Goal: Ask a question

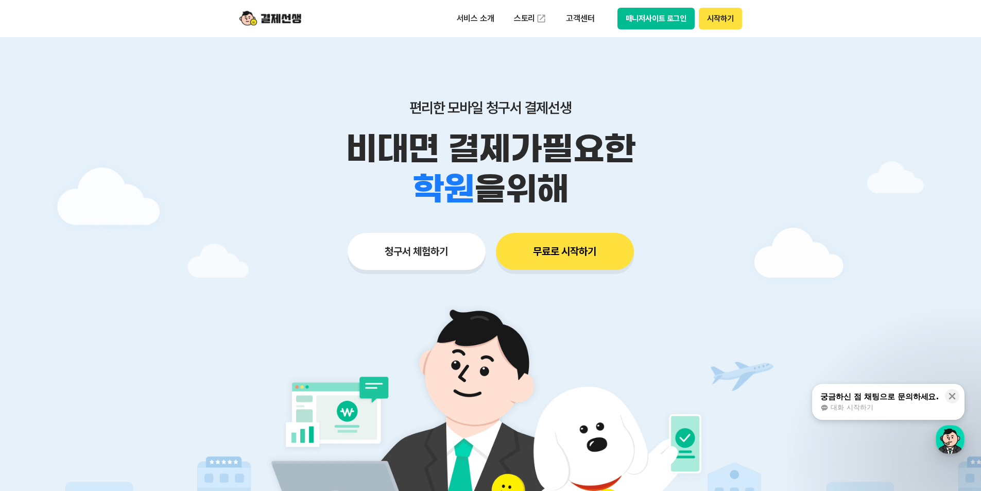
click at [661, 22] on button "매니저사이트 로그인" at bounding box center [656, 19] width 78 height 22
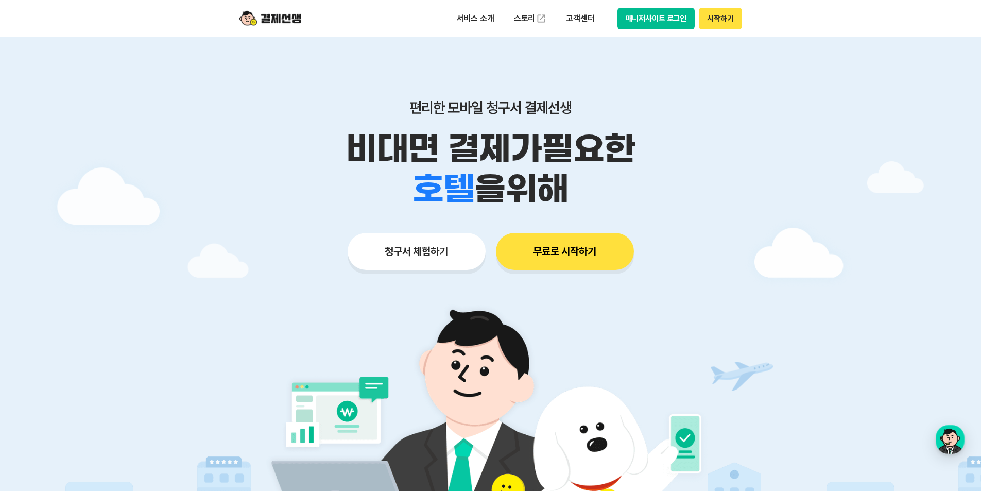
click at [287, 160] on p "비대면 결제가 필요한" at bounding box center [490, 149] width 527 height 40
click at [169, 267] on div at bounding box center [490, 308] width 981 height 543
click at [247, 177] on div "학원 공부방 호텔 쇼핑몰 병원 배달 보험사 항공사 골프장 을 위해" at bounding box center [490, 189] width 527 height 40
click at [950, 445] on div "button" at bounding box center [949, 439] width 29 height 29
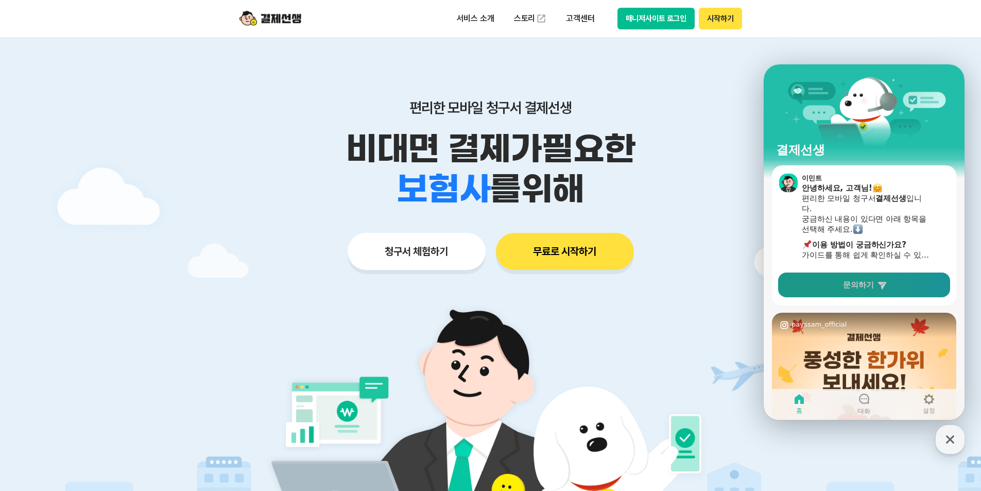
click at [866, 286] on span "문의하기" at bounding box center [858, 285] width 31 height 10
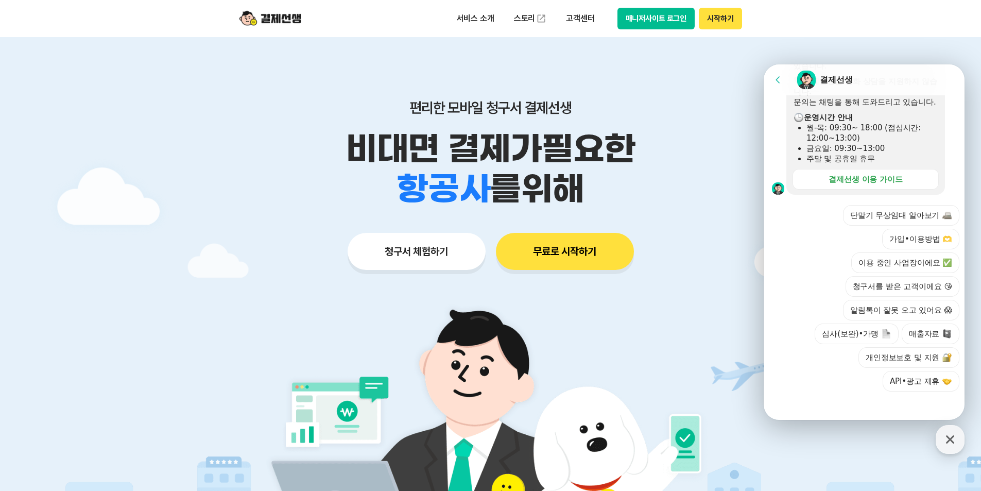
scroll to position [303, 0]
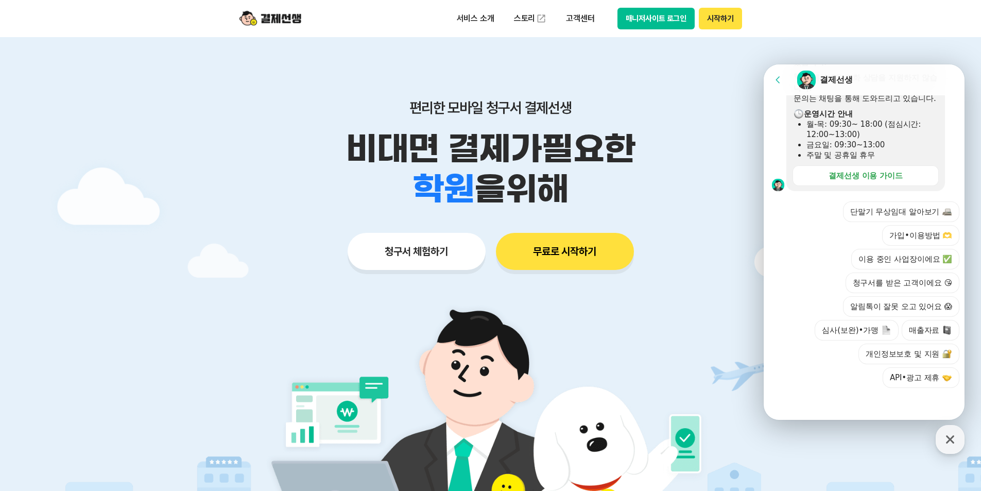
click at [844, 409] on div at bounding box center [865, 402] width 204 height 28
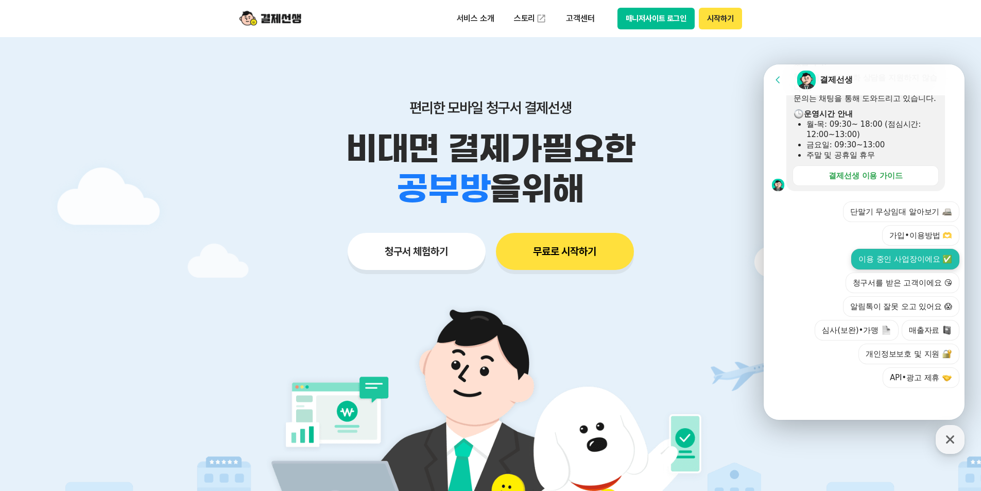
click at [893, 260] on button "이용 중인 사업장이에요 ✅" at bounding box center [905, 259] width 108 height 21
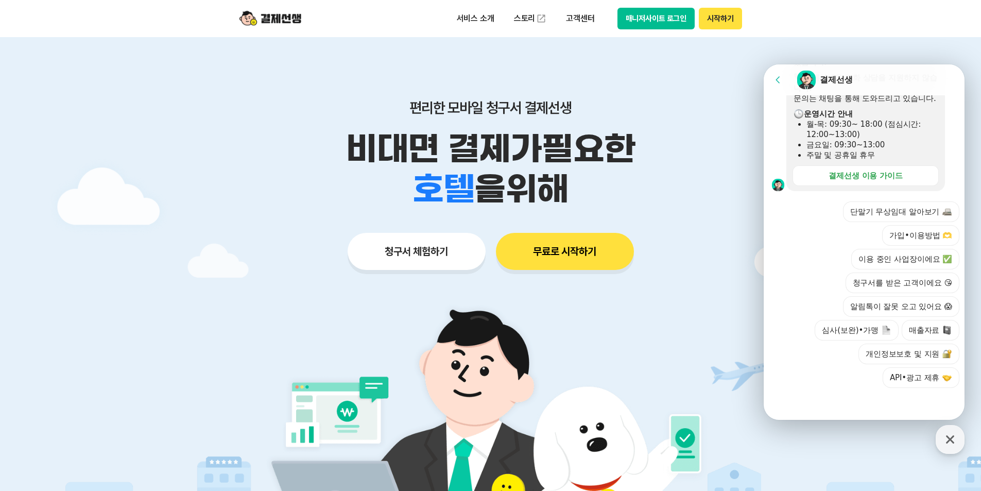
scroll to position [137, 0]
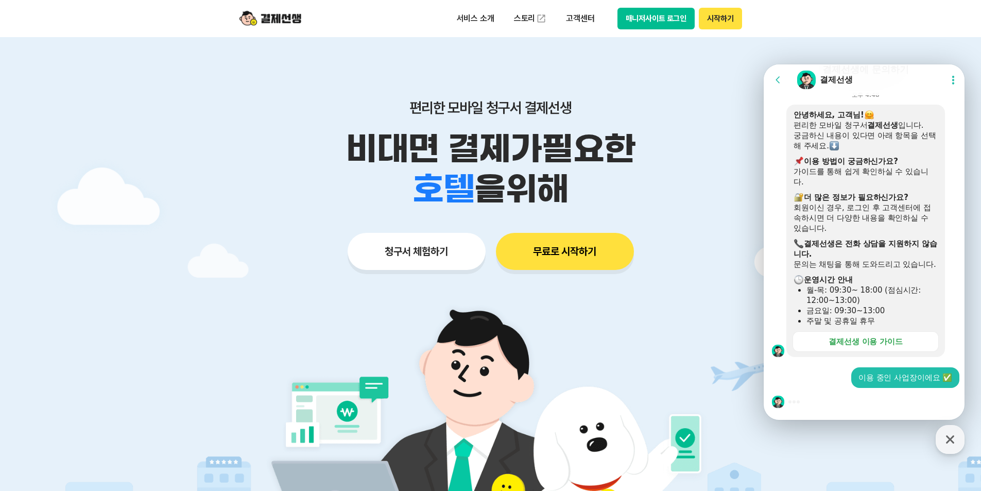
click at [809, 401] on section "Message List 문의는 순차적으로 답변을 드리고 있습니다. 즉시 답변이 어려울 수 있으니 시간 양해 부탁드립니다. 결제선생에 문의하기 …" at bounding box center [865, 194] width 204 height 451
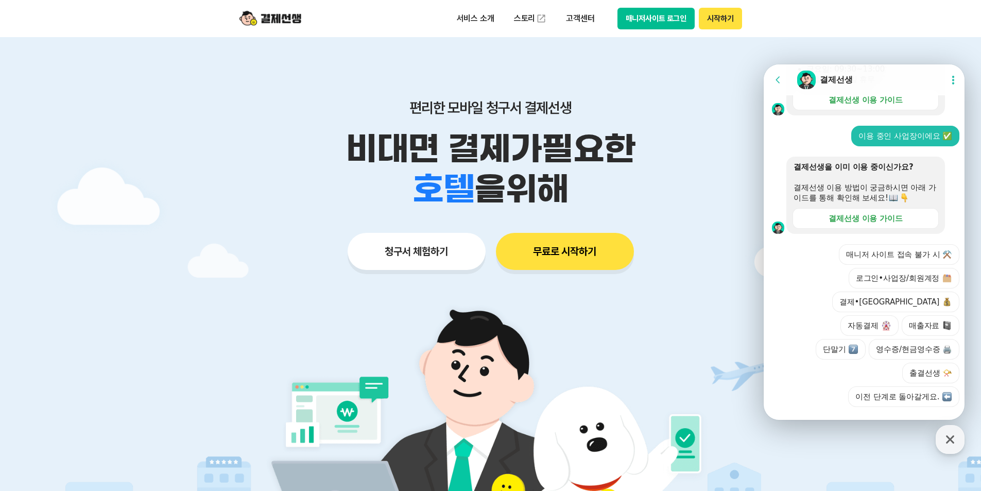
scroll to position [374, 0]
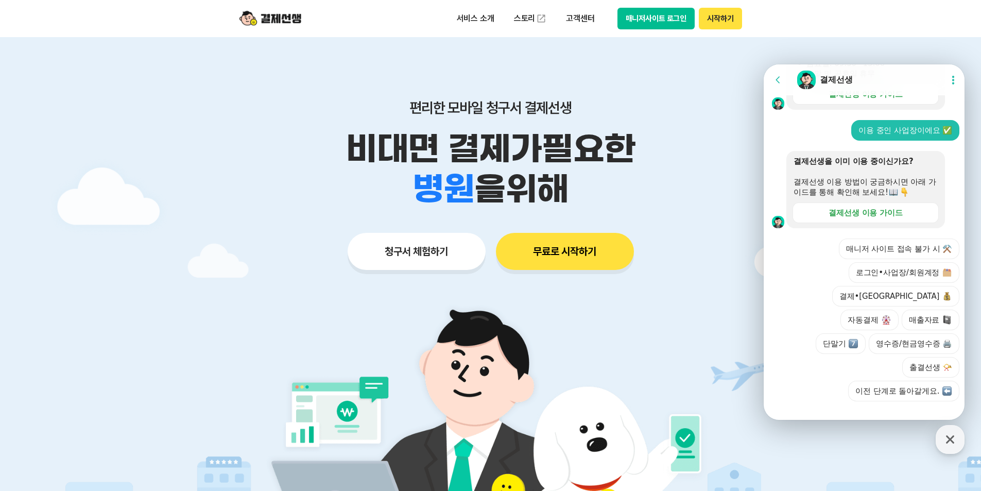
click at [895, 259] on button "매니저 사이트 접속 불가 시 ⚒️" at bounding box center [899, 248] width 120 height 21
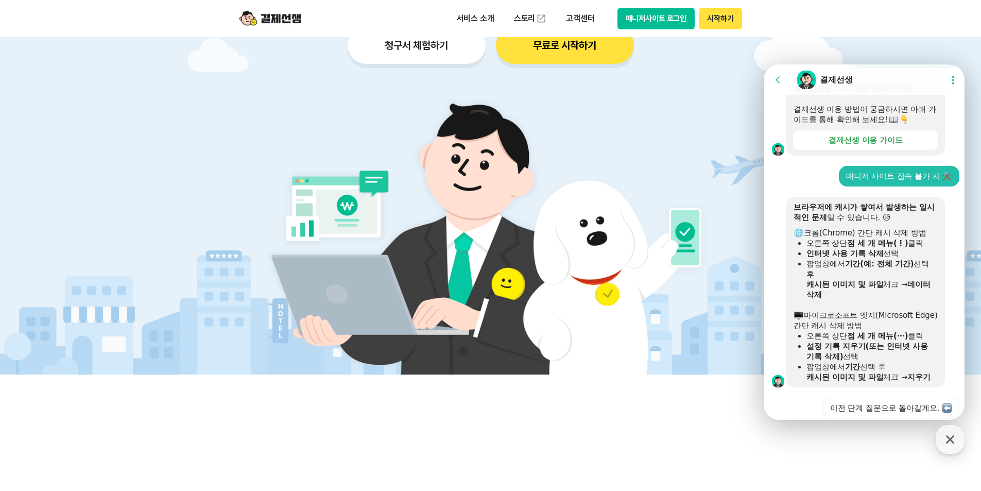
scroll to position [521, 0]
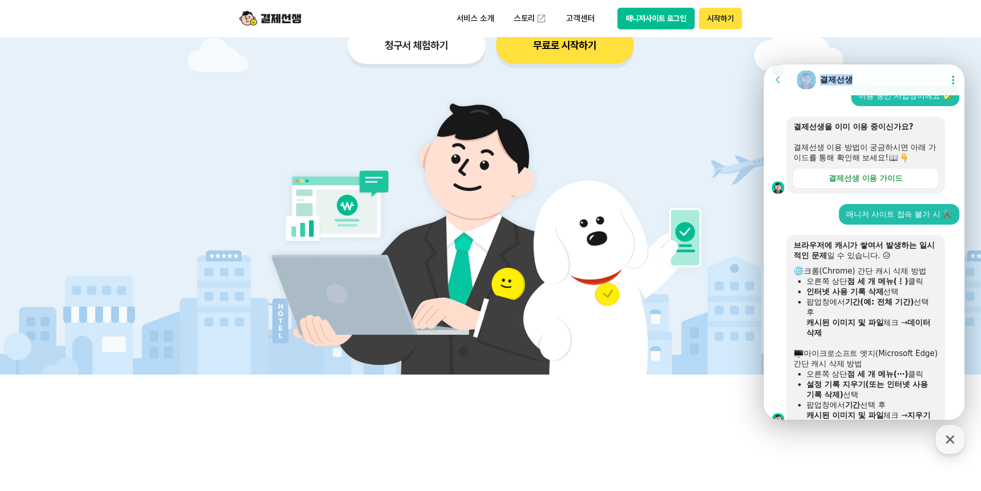
drag, startPoint x: 908, startPoint y: 73, endPoint x: 762, endPoint y: 67, distance: 145.8
click at [763, 64] on html "Go to previous page Chat Room 결제선생 Show userchat action dialog Message List 문의는…" at bounding box center [863, 64] width 201 height 0
